Goal: Information Seeking & Learning: Learn about a topic

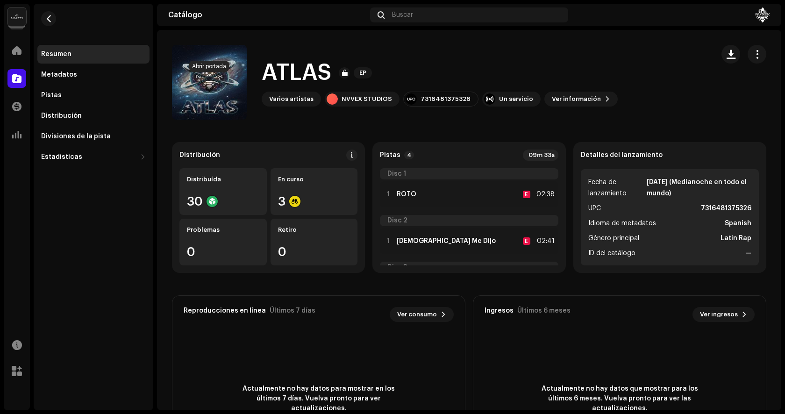
scroll to position [1, 0]
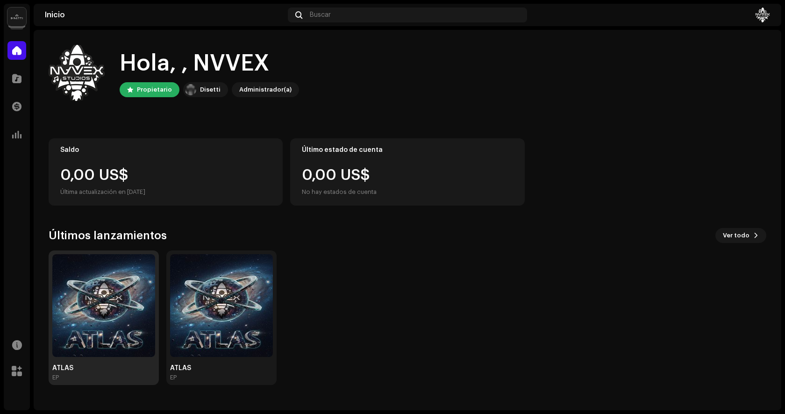
click at [125, 319] on img at bounding box center [103, 305] width 103 height 103
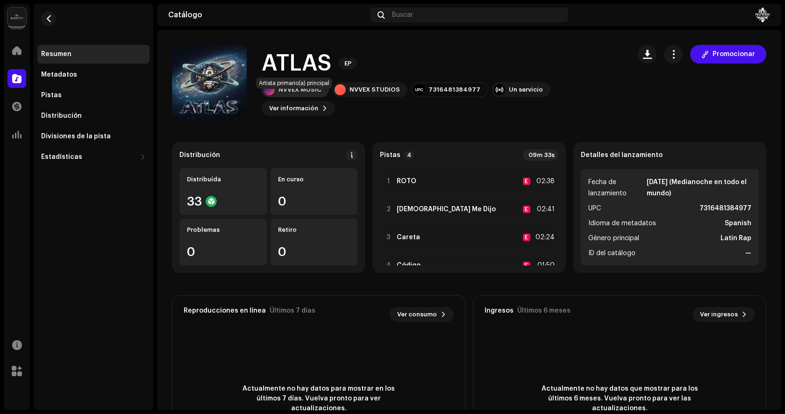
click at [287, 93] on div "NVVEX MUSIC" at bounding box center [299, 89] width 43 height 7
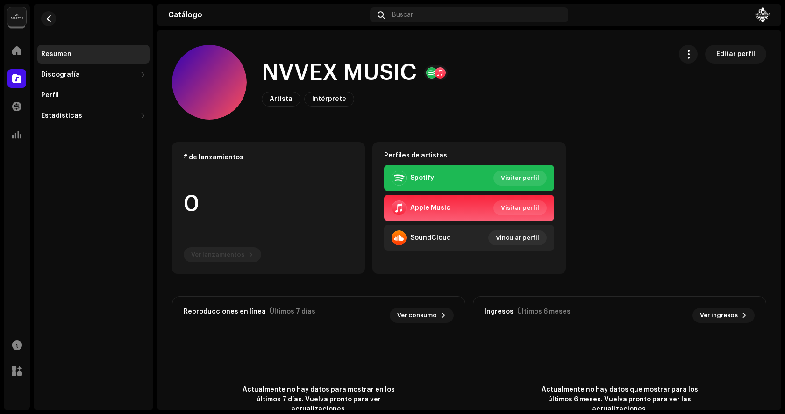
click at [25, 18] on img at bounding box center [16, 16] width 19 height 19
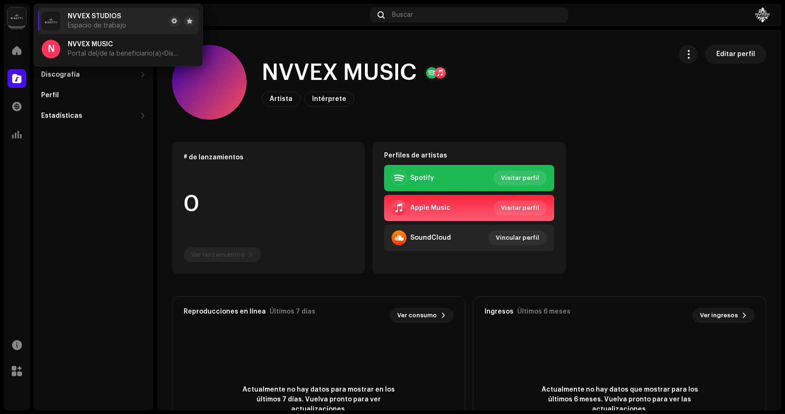
click at [23, 18] on img at bounding box center [16, 16] width 19 height 19
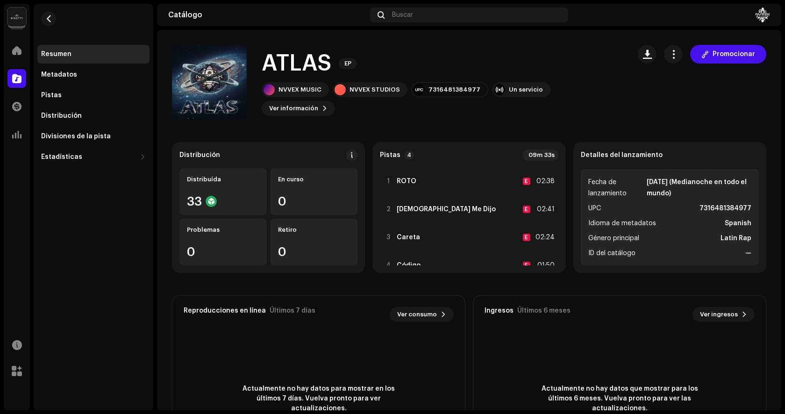
click at [57, 21] on re-m-nav-back at bounding box center [48, 24] width 22 height 41
click at [50, 17] on span "button" at bounding box center [48, 18] width 7 height 7
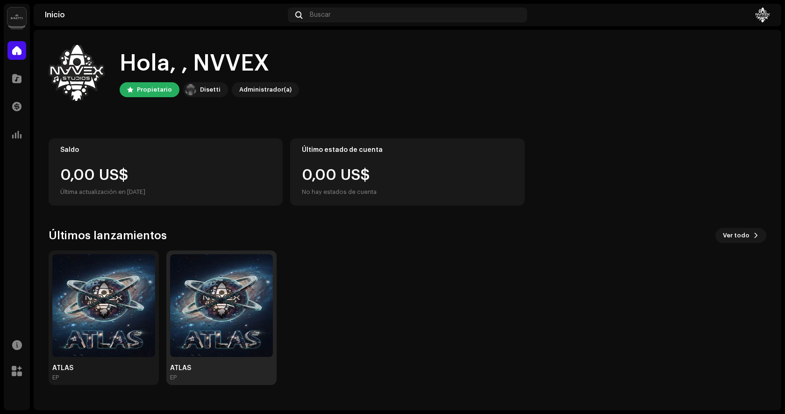
click at [205, 307] on img at bounding box center [221, 305] width 103 height 103
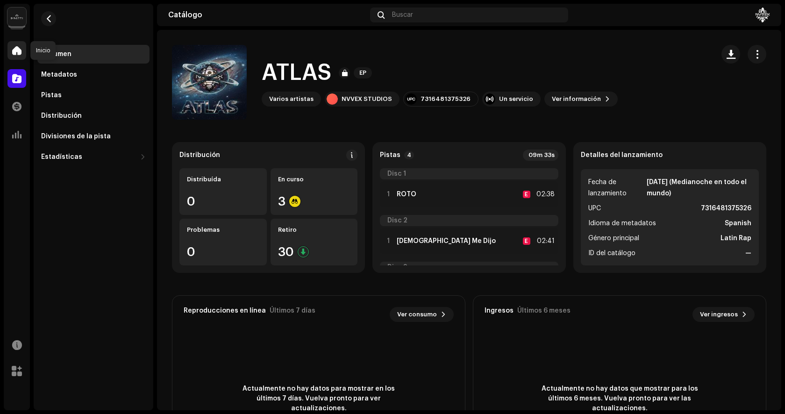
click at [20, 55] on div at bounding box center [16, 50] width 19 height 19
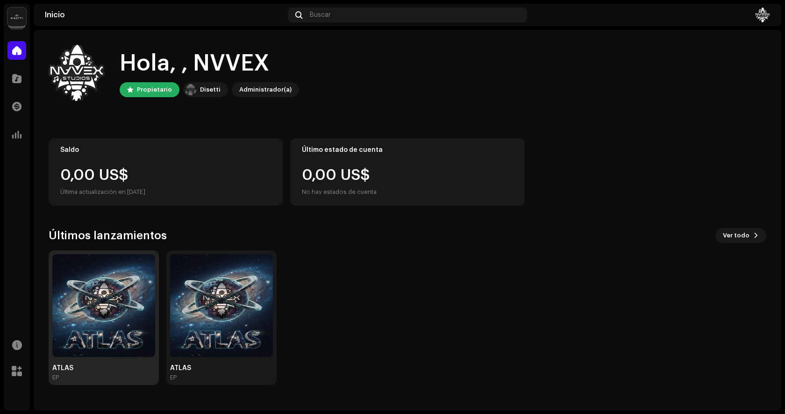
click at [121, 319] on img at bounding box center [103, 305] width 103 height 103
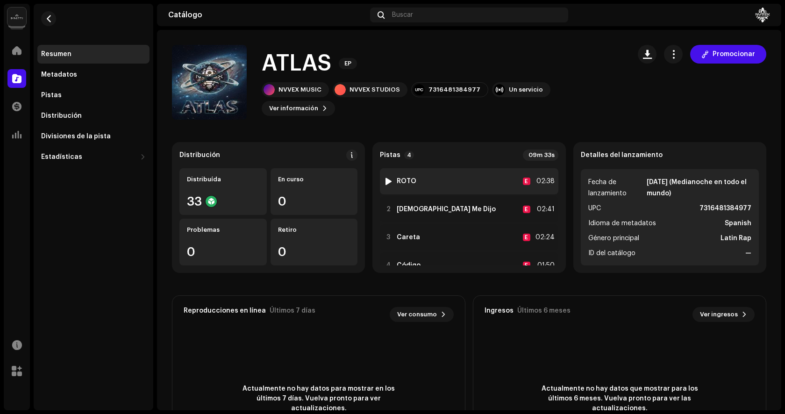
click at [440, 180] on div "1 ROTO E 02:38" at bounding box center [469, 181] width 178 height 26
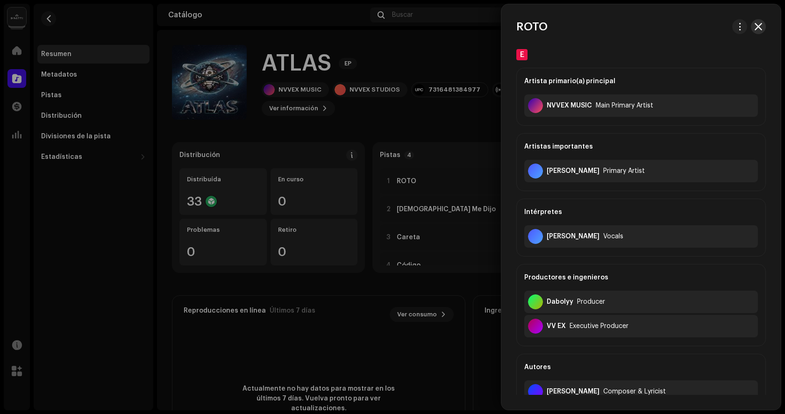
click at [757, 26] on span "button" at bounding box center [757, 26] width 7 height 7
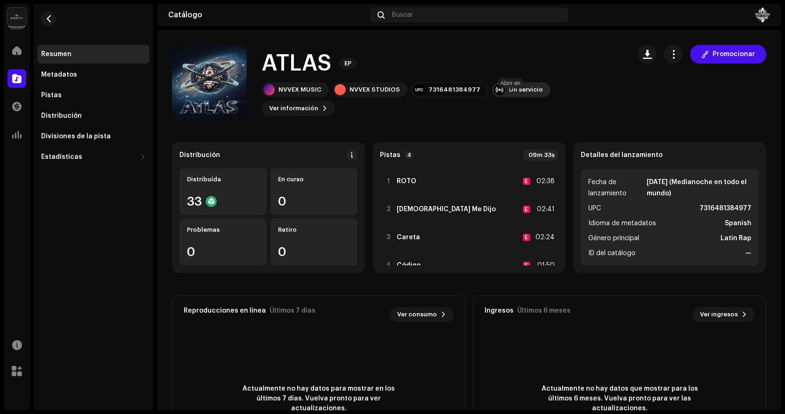
click at [509, 93] on div "Un servicio" at bounding box center [526, 89] width 34 height 7
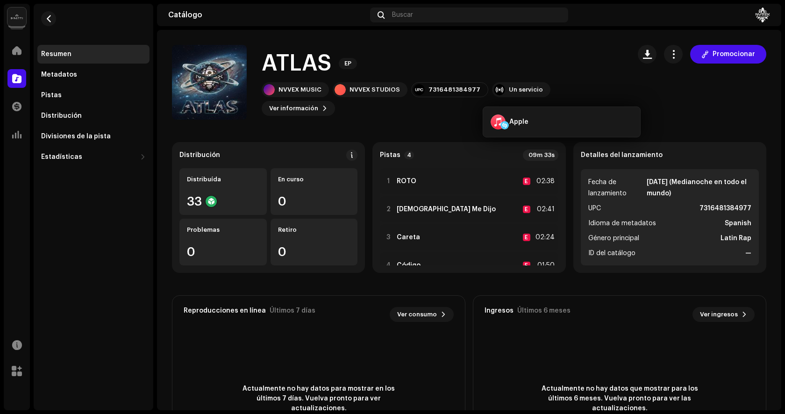
click at [455, 131] on catalog-releases-details-overview "ATLAS EP Promocionar ATLAS EP NVVEX MUSIC NVVEX STUDIOS 7316481384977 Un servic…" at bounding box center [469, 263] width 624 height 467
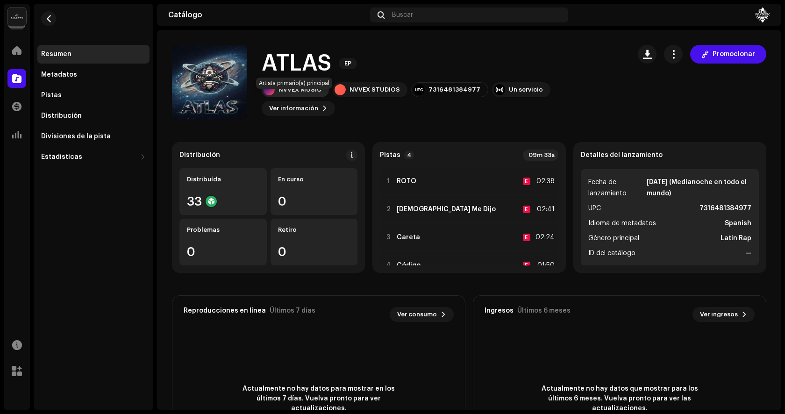
click at [308, 93] on div "NVVEX MUSIC" at bounding box center [299, 89] width 43 height 7
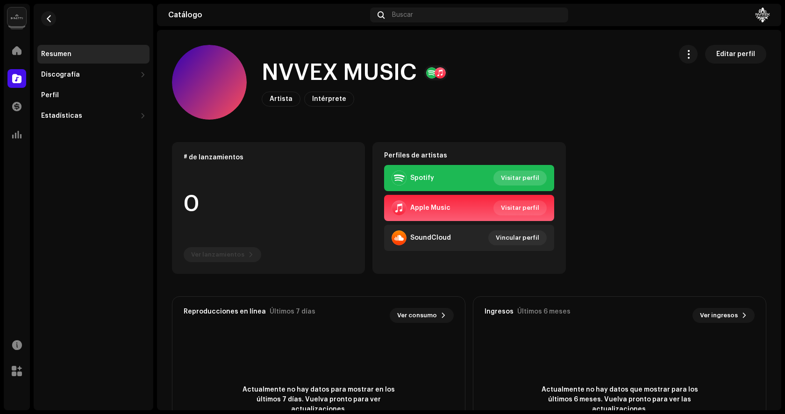
click at [519, 176] on span "Visitar perfil" at bounding box center [520, 178] width 38 height 19
click at [21, 54] on span at bounding box center [16, 50] width 9 height 7
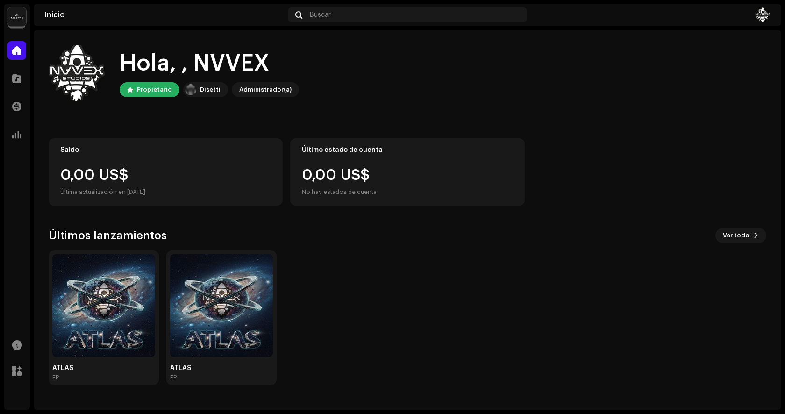
click at [15, 20] on img at bounding box center [16, 16] width 19 height 19
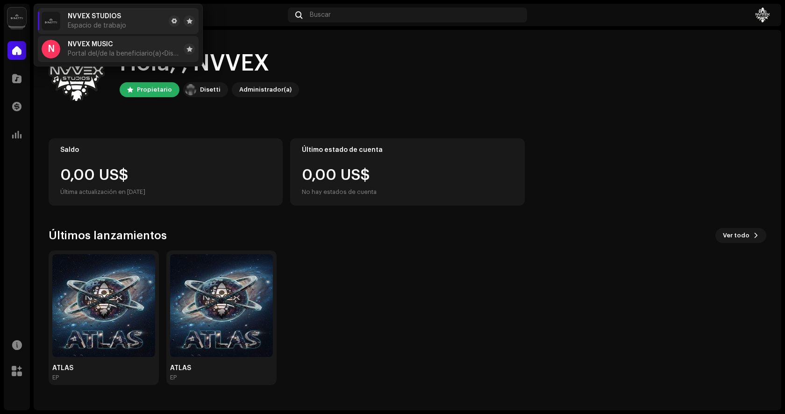
click at [79, 51] on span "Portal del/de la beneficiario(a) <Disetti>" at bounding box center [124, 53] width 112 height 7
